Goal: Find specific page/section: Find specific page/section

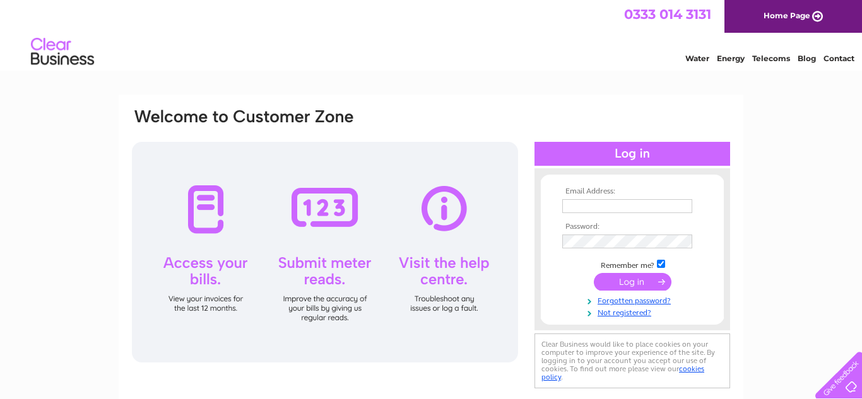
click at [771, 60] on link "Telecoms" at bounding box center [771, 58] width 38 height 9
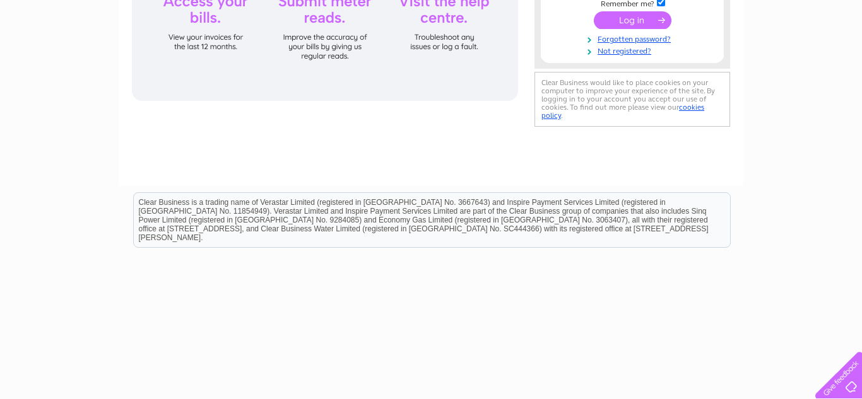
scroll to position [274, 0]
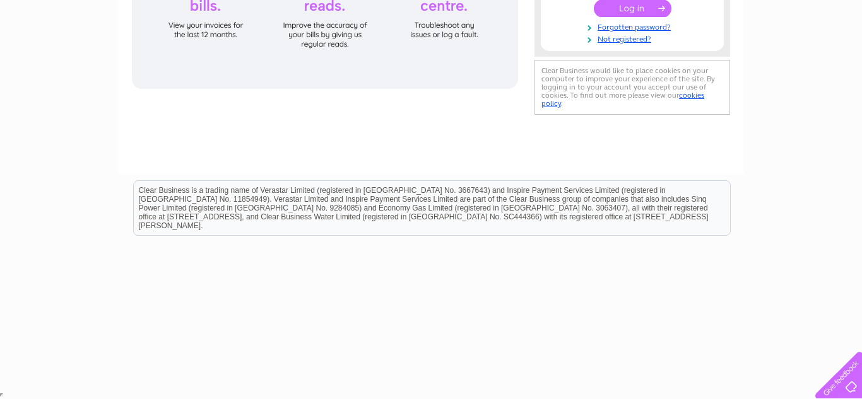
click at [394, 255] on html "Clear Business is a trading name of Verastar Limited (registered in [GEOGRAPHIC…" at bounding box center [431, 214] width 862 height 81
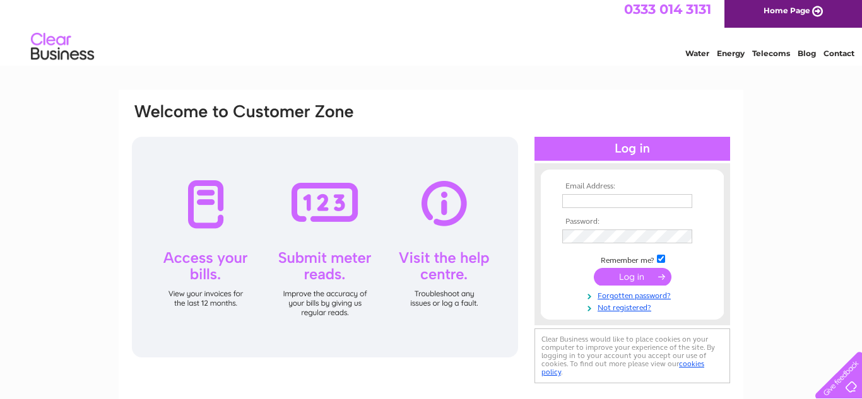
scroll to position [0, 0]
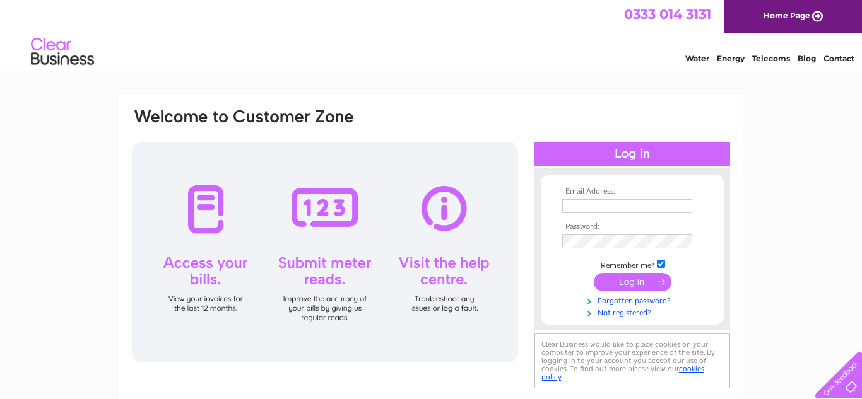
click at [816, 17] on link "Home Page" at bounding box center [793, 16] width 138 height 33
click at [818, 15] on link "Home Page" at bounding box center [793, 16] width 138 height 33
click at [451, 212] on div at bounding box center [325, 252] width 386 height 221
click at [439, 273] on div at bounding box center [325, 252] width 386 height 221
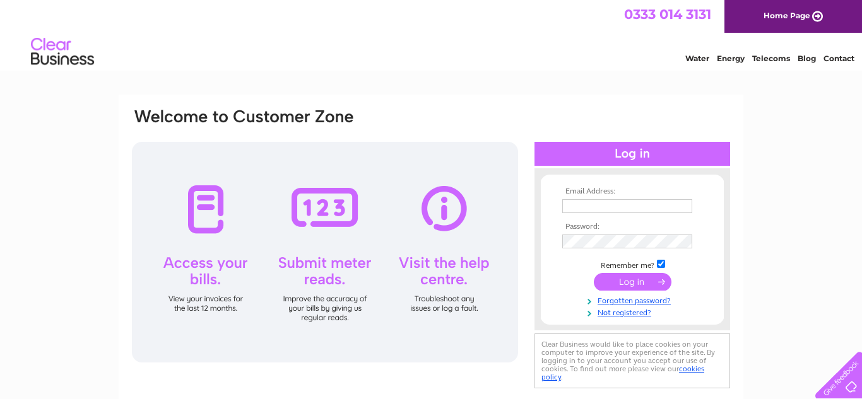
click at [839, 61] on link "Contact" at bounding box center [839, 58] width 31 height 9
